Goal: Transaction & Acquisition: Purchase product/service

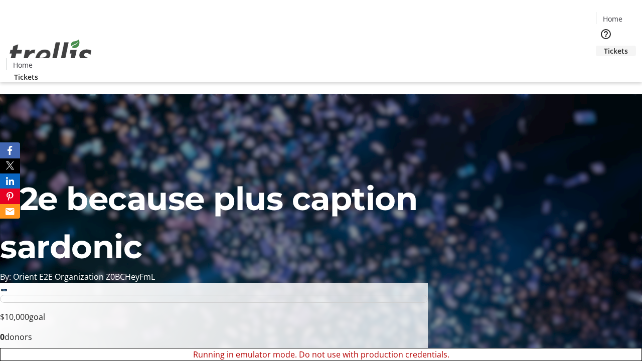
click at [604, 46] on span "Tickets" at bounding box center [616, 51] width 24 height 11
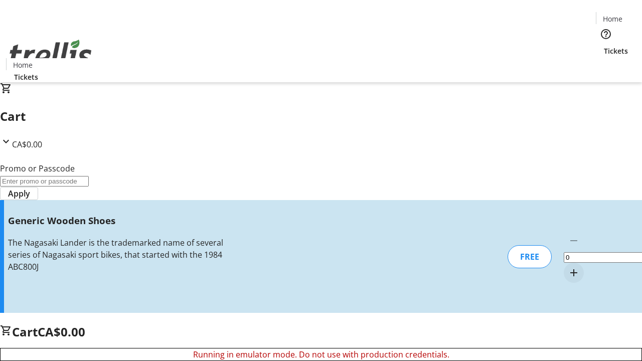
click at [568, 267] on mat-icon "Increment by one" at bounding box center [574, 273] width 12 height 12
type input "1"
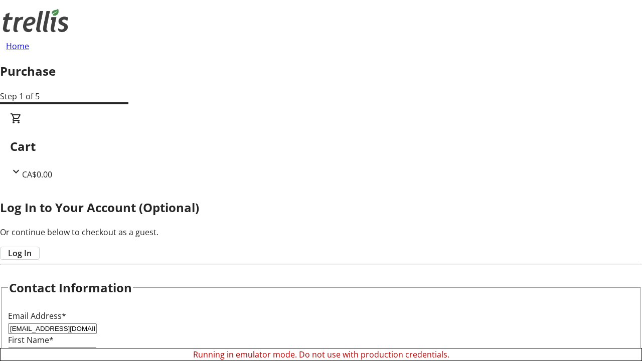
type input "[EMAIL_ADDRESS][DOMAIN_NAME]"
type input "Anya"
type input "Wisozk"
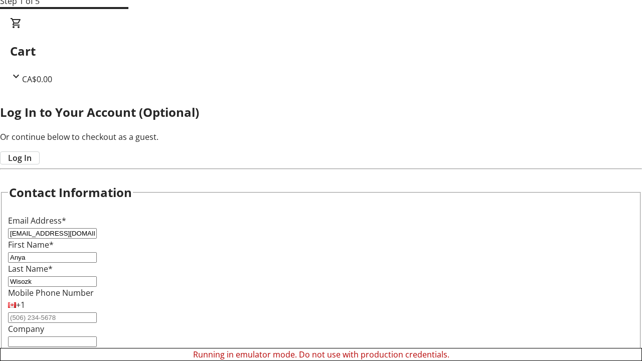
scroll to position [100, 0]
